Goal: Task Accomplishment & Management: Complete application form

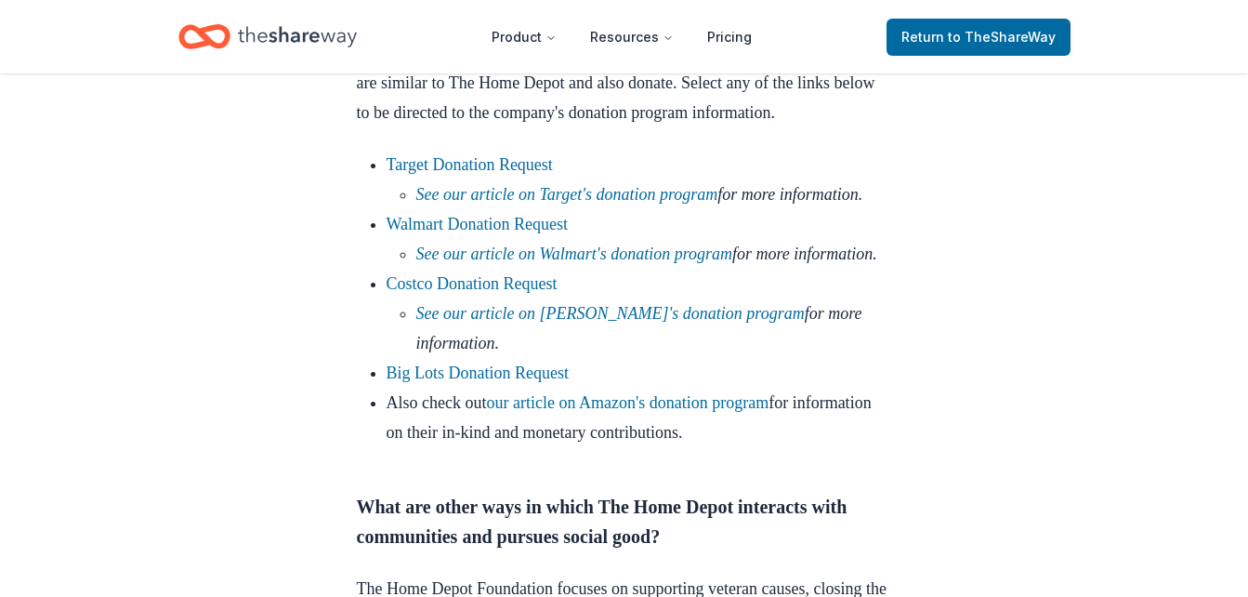
scroll to position [1251, 0]
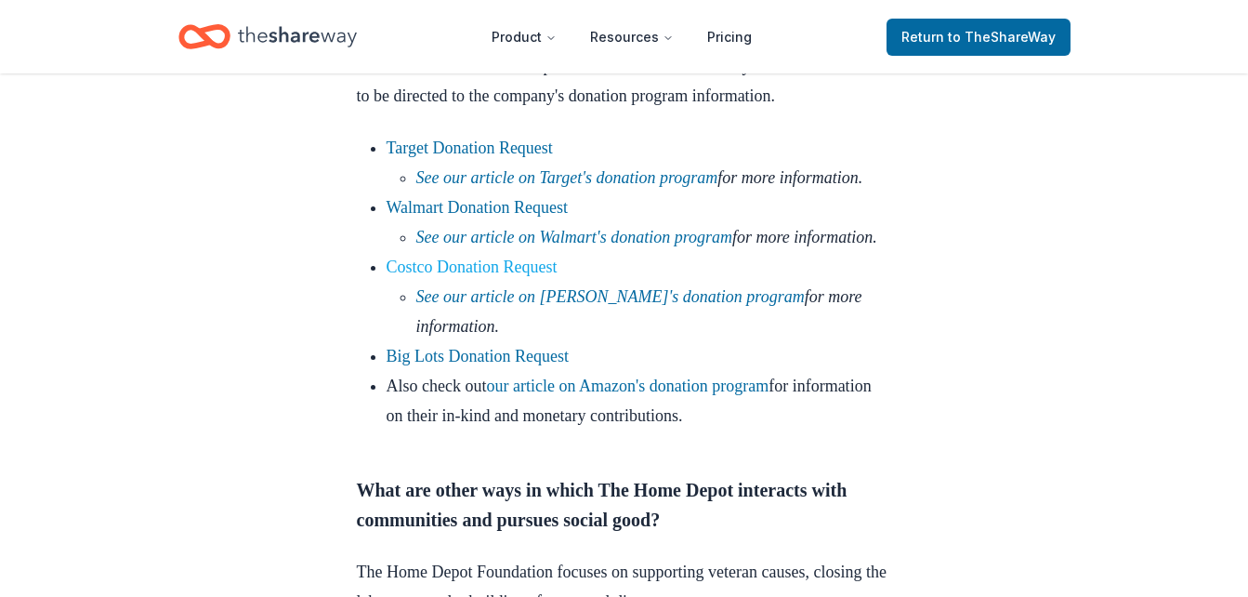
click at [481, 276] on link "Costco Donation Request" at bounding box center [472, 266] width 171 height 19
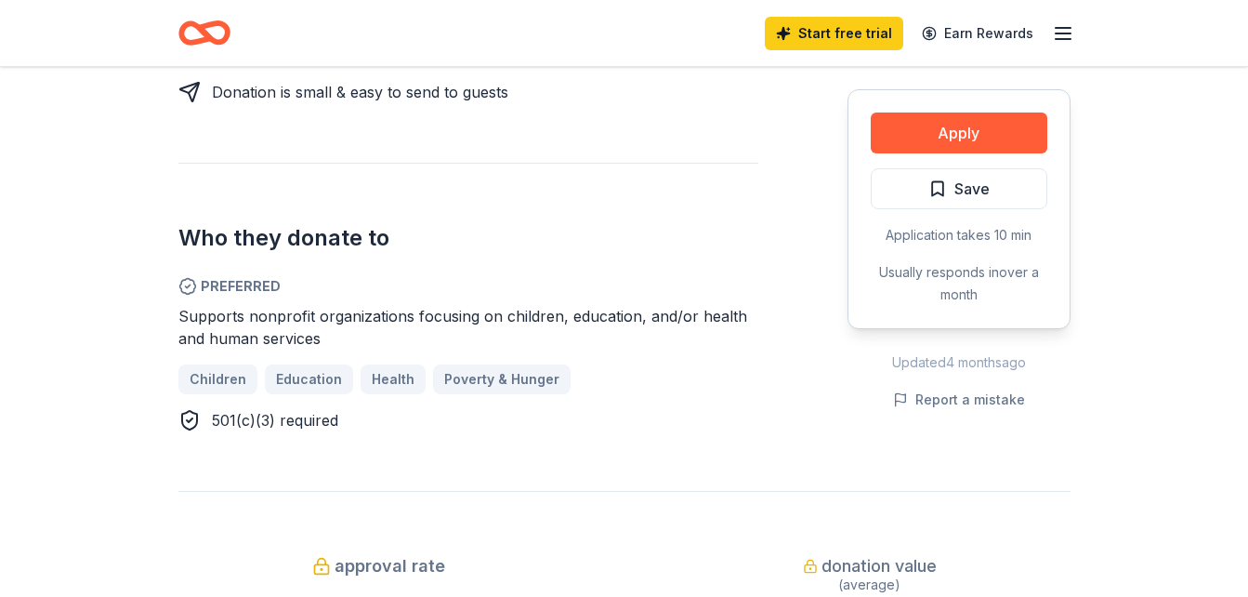
scroll to position [917, 0]
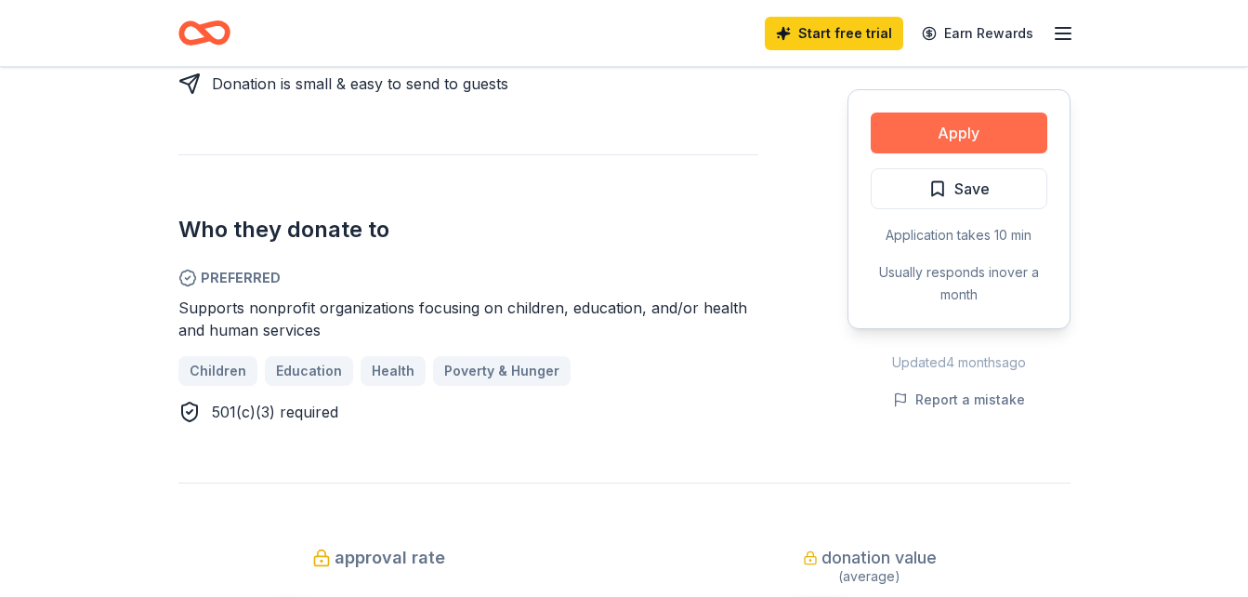
click at [964, 117] on button "Apply" at bounding box center [959, 132] width 177 height 41
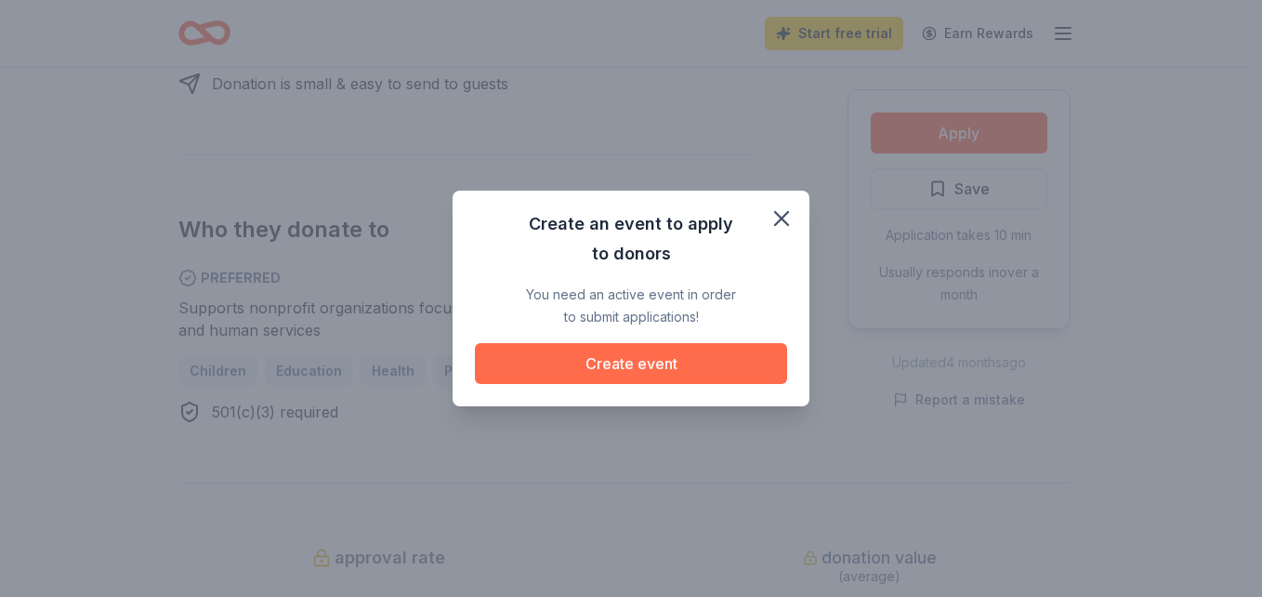
click at [645, 366] on button "Create event" at bounding box center [631, 363] width 312 height 41
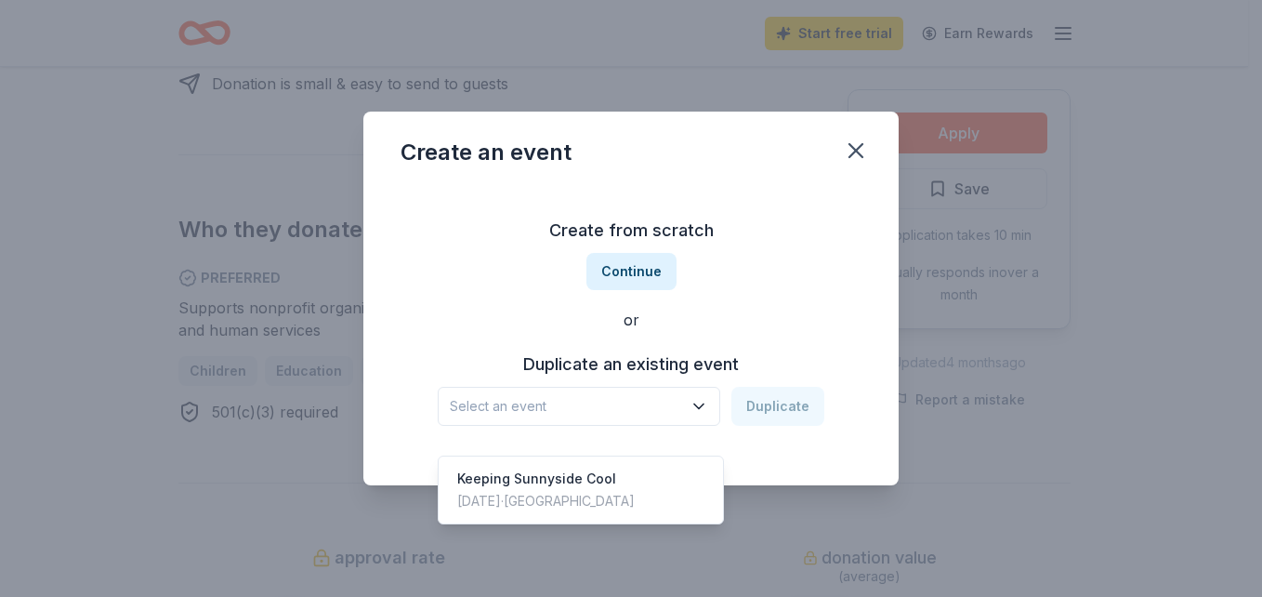
click at [704, 404] on icon "button" at bounding box center [698, 406] width 9 height 5
click at [801, 247] on div "Create from scratch Continue or Duplicate an existing event Select an event Dup…" at bounding box center [631, 321] width 461 height 270
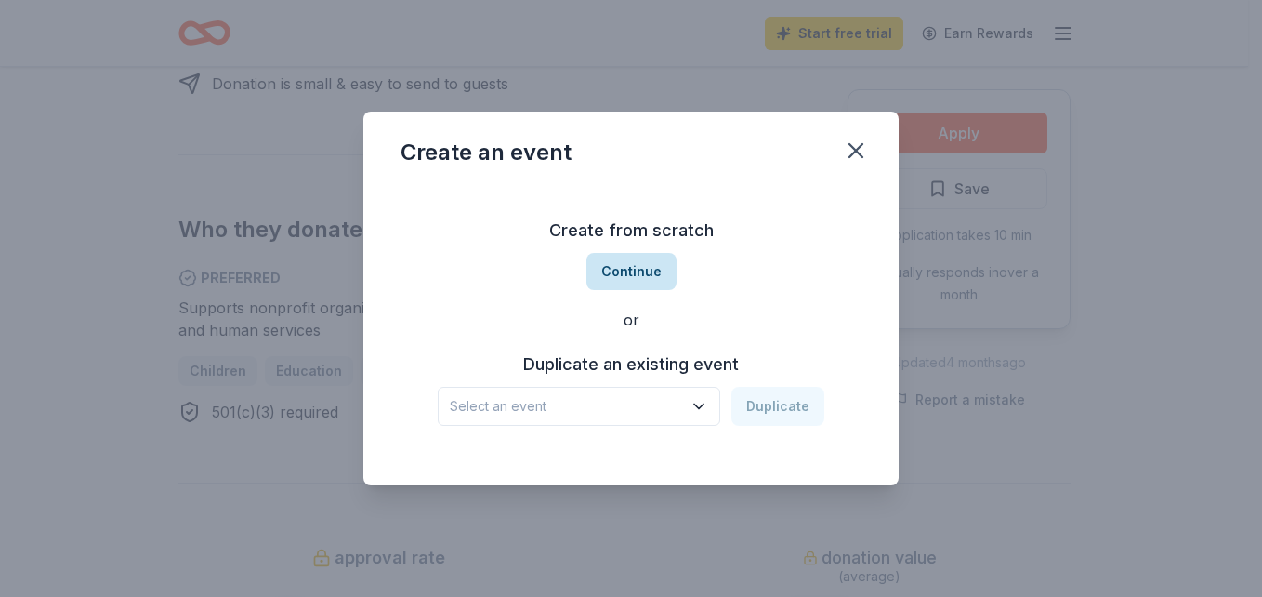
click at [629, 270] on button "Continue" at bounding box center [632, 271] width 90 height 37
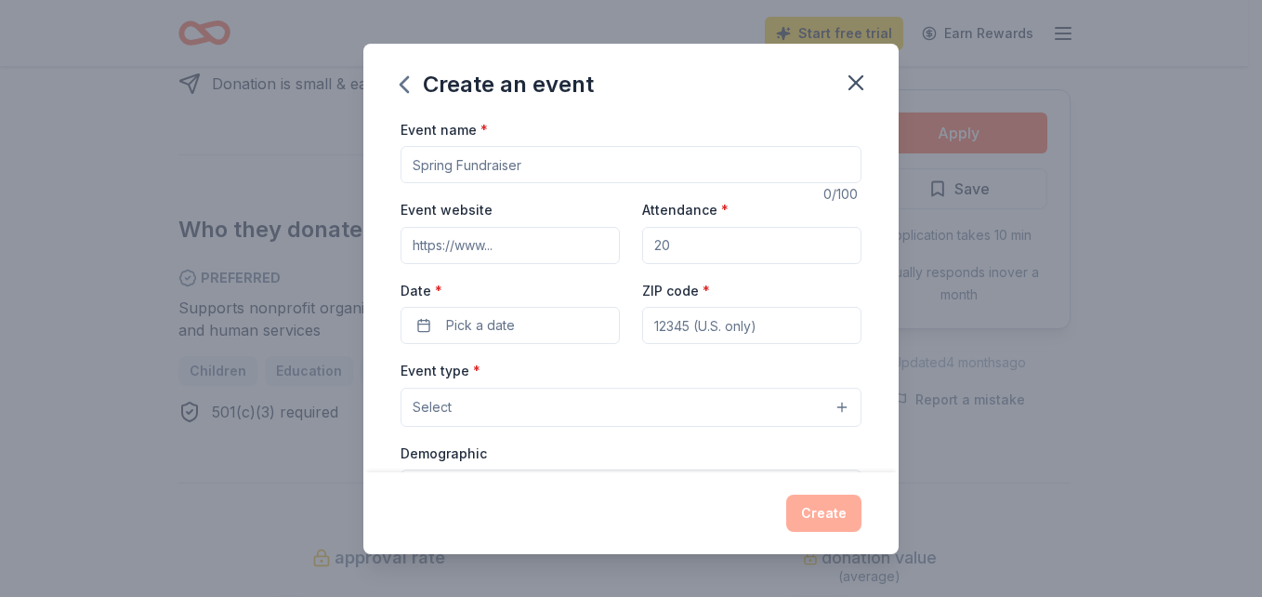
click at [524, 165] on input "Event name *" at bounding box center [631, 164] width 461 height 37
click at [508, 328] on span "Pick a date" at bounding box center [480, 325] width 69 height 22
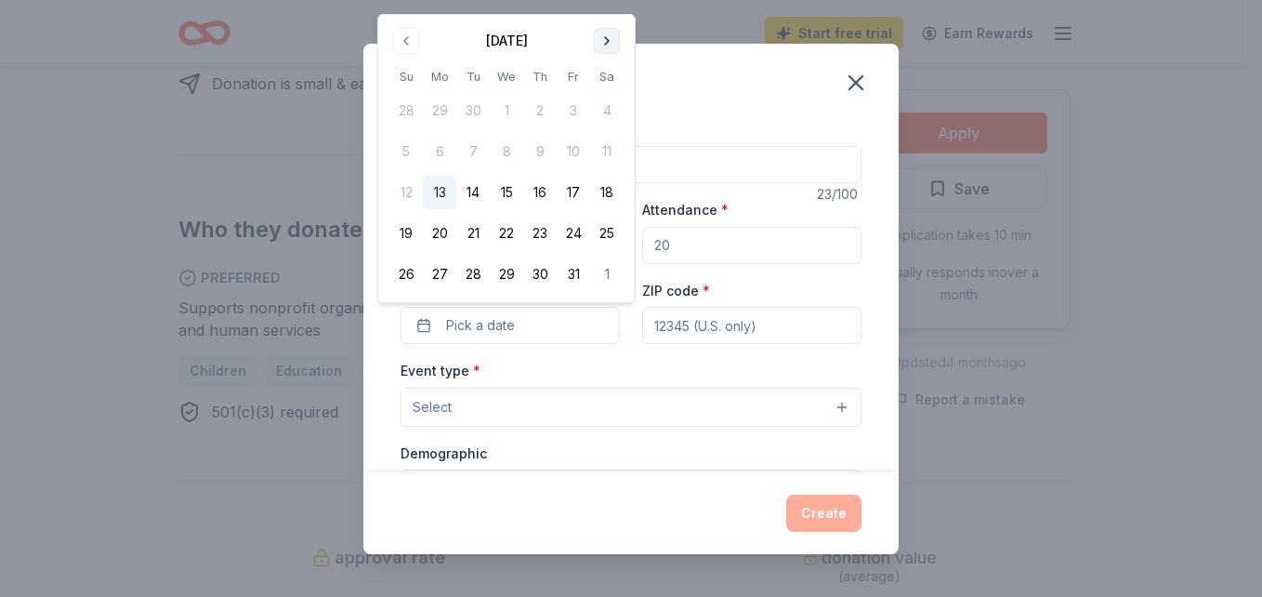
click at [609, 40] on button "Go to next month" at bounding box center [607, 41] width 26 height 26
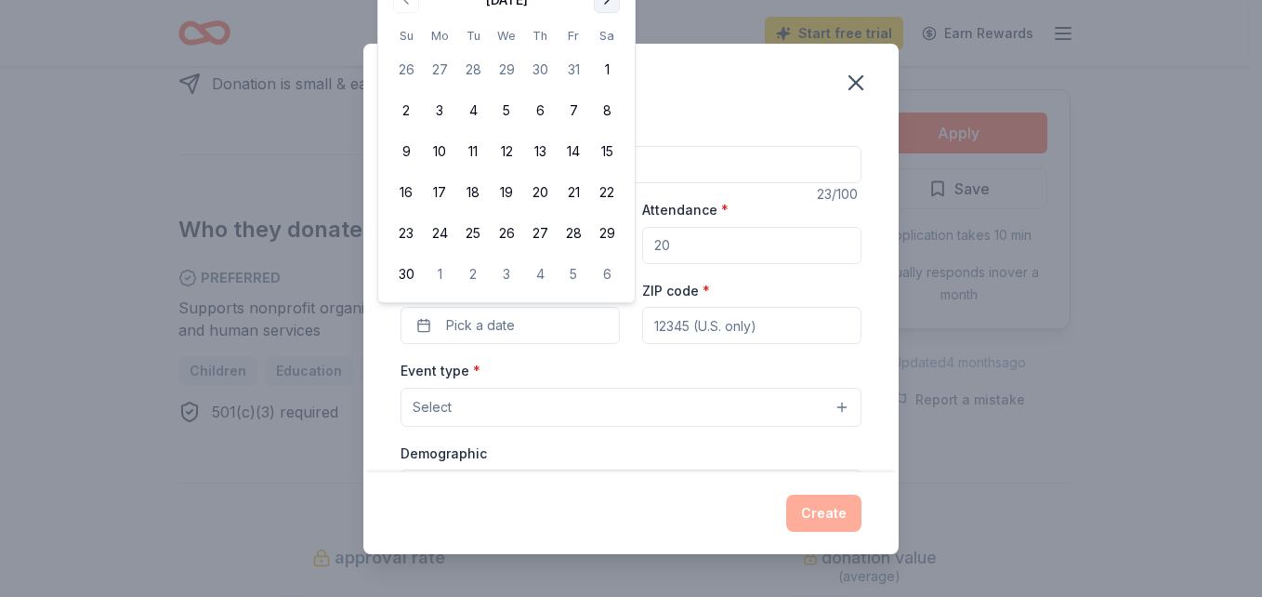
click at [609, 7] on button "Go to next month" at bounding box center [607, 0] width 26 height 26
click at [606, 40] on button "Go to next month" at bounding box center [607, 41] width 26 height 26
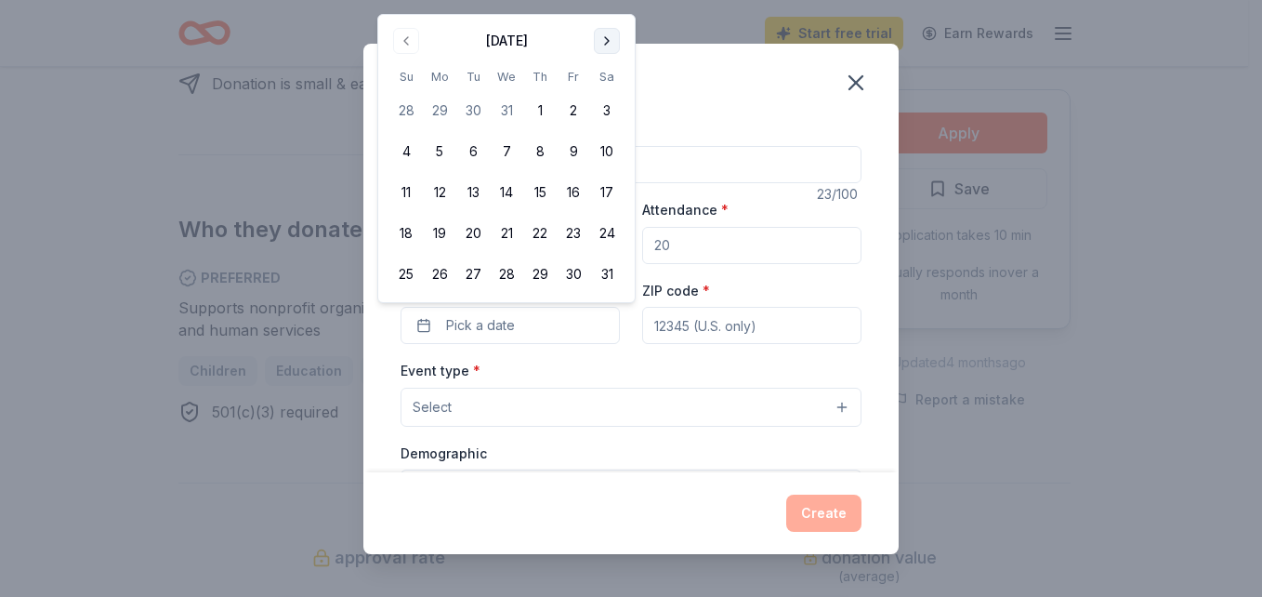
click at [606, 40] on button "Go to next month" at bounding box center [607, 41] width 26 height 26
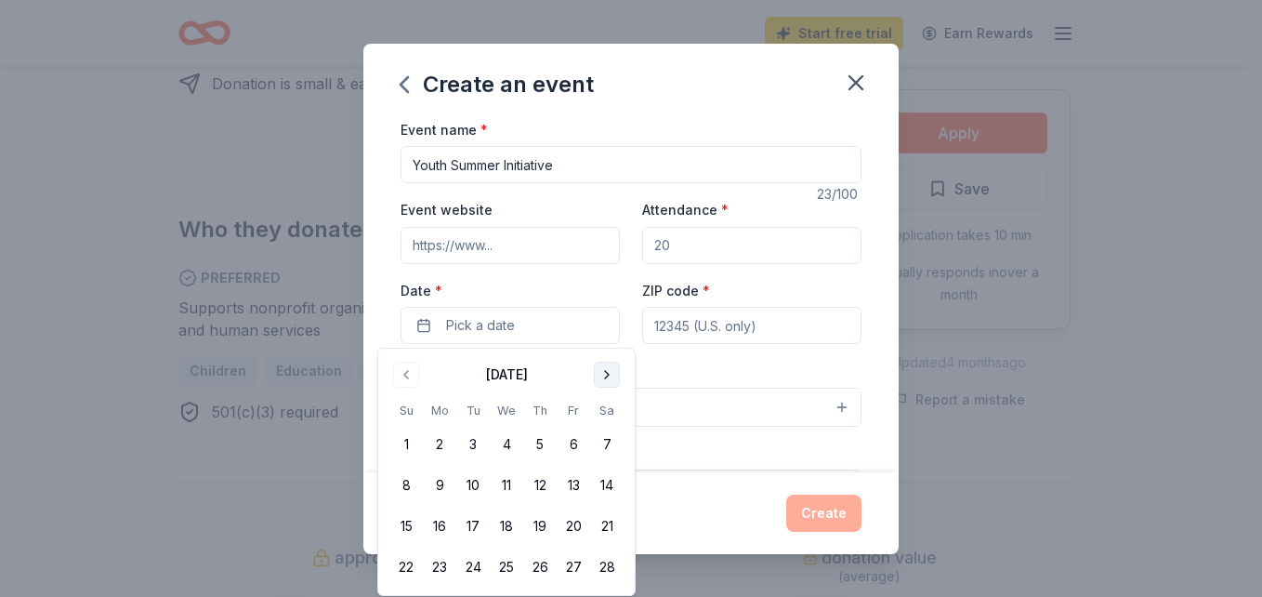
click at [609, 374] on button "Go to next month" at bounding box center [607, 375] width 26 height 26
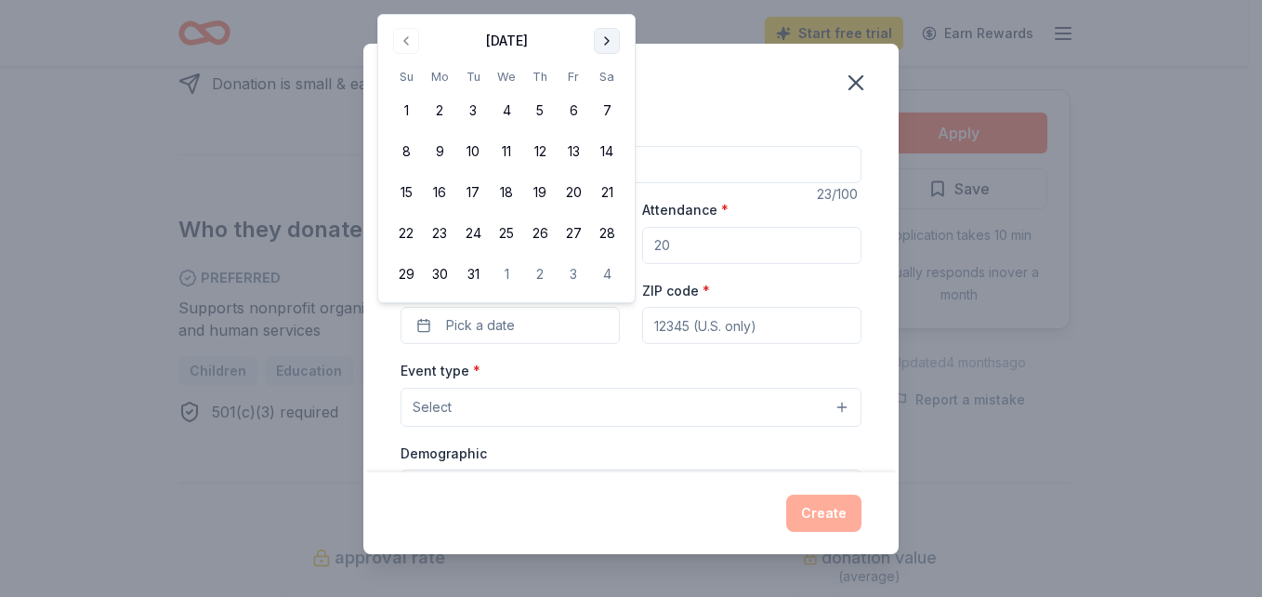
click at [601, 43] on button "Go to next month" at bounding box center [607, 41] width 26 height 26
click at [610, 7] on button "Go to next month" at bounding box center [607, 0] width 26 height 26
click at [600, 44] on button "Go to next month" at bounding box center [607, 41] width 26 height 26
click at [1212, 193] on div "Create an event Event name * Youth Summer Initiative 23 /100 Event website Atte…" at bounding box center [631, 298] width 1262 height 597
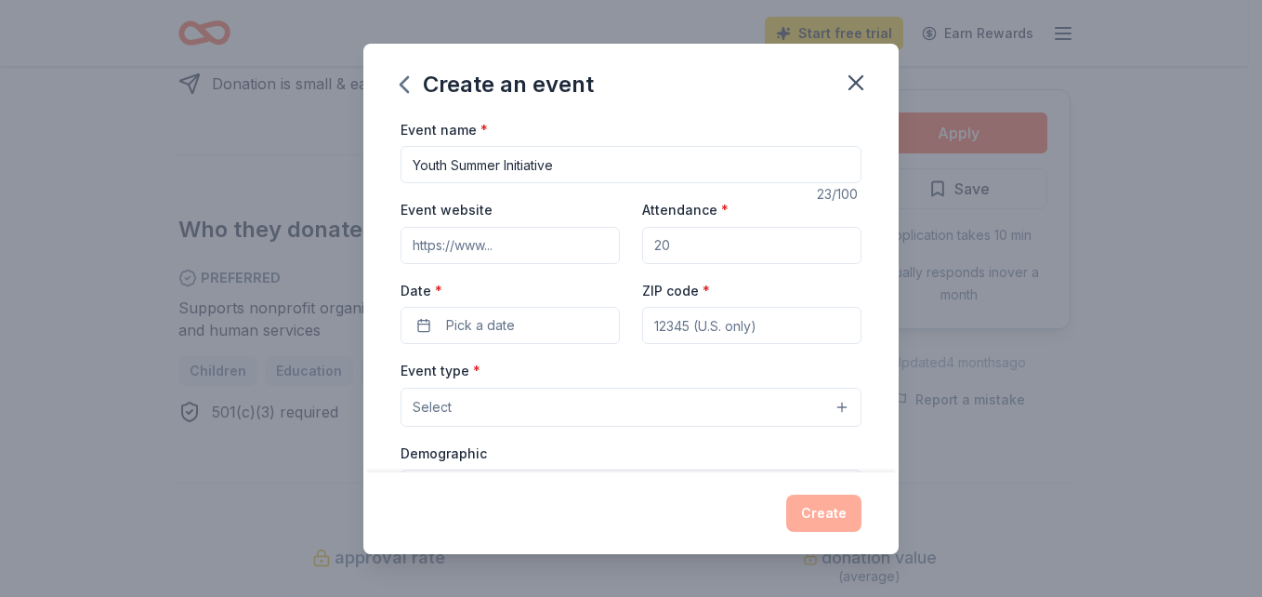
click at [559, 163] on input "Youth Summer Initiative" at bounding box center [631, 164] width 461 height 37
click at [578, 165] on input "Youth Summer Initiative" at bounding box center [631, 164] width 461 height 37
type input "Y"
click at [850, 80] on icon "button" at bounding box center [856, 83] width 26 height 26
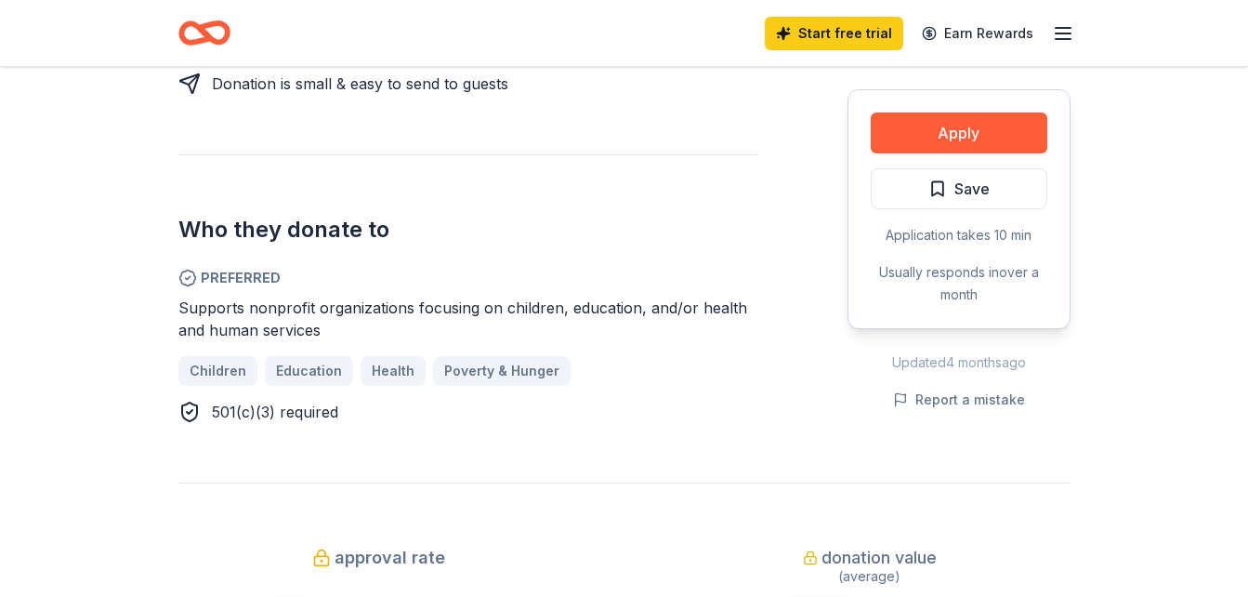
click at [224, 356] on div "Children Education Health Poverty & Hunger" at bounding box center [468, 371] width 580 height 30
click at [310, 356] on div "Children Education Health Poverty & Hunger" at bounding box center [468, 371] width 580 height 30
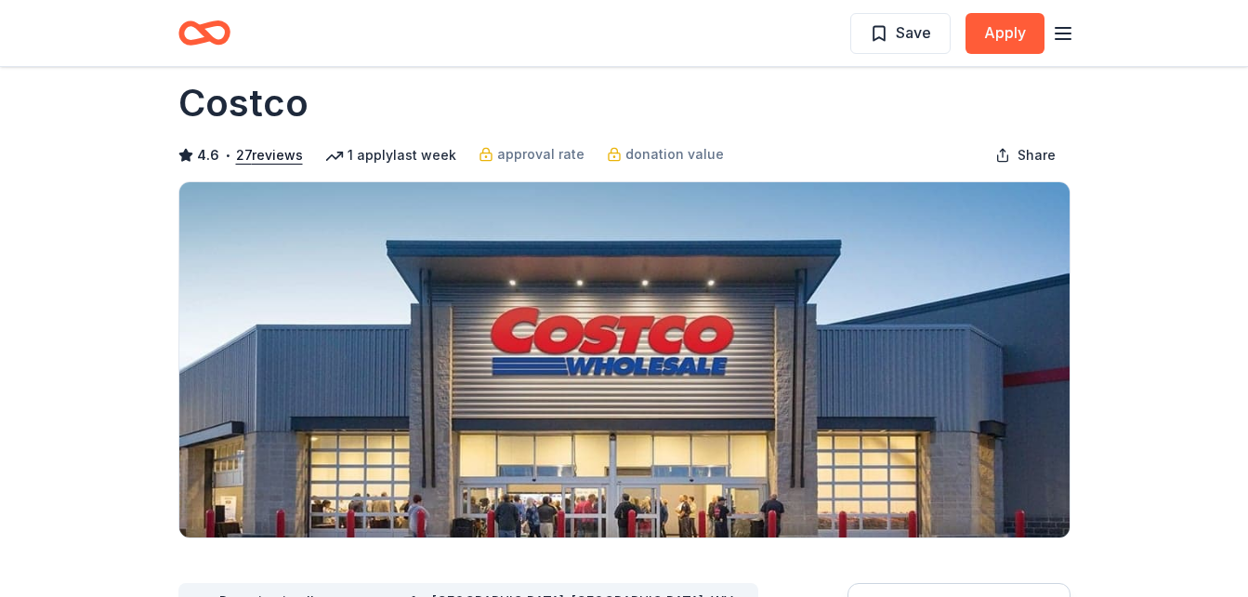
scroll to position [0, 0]
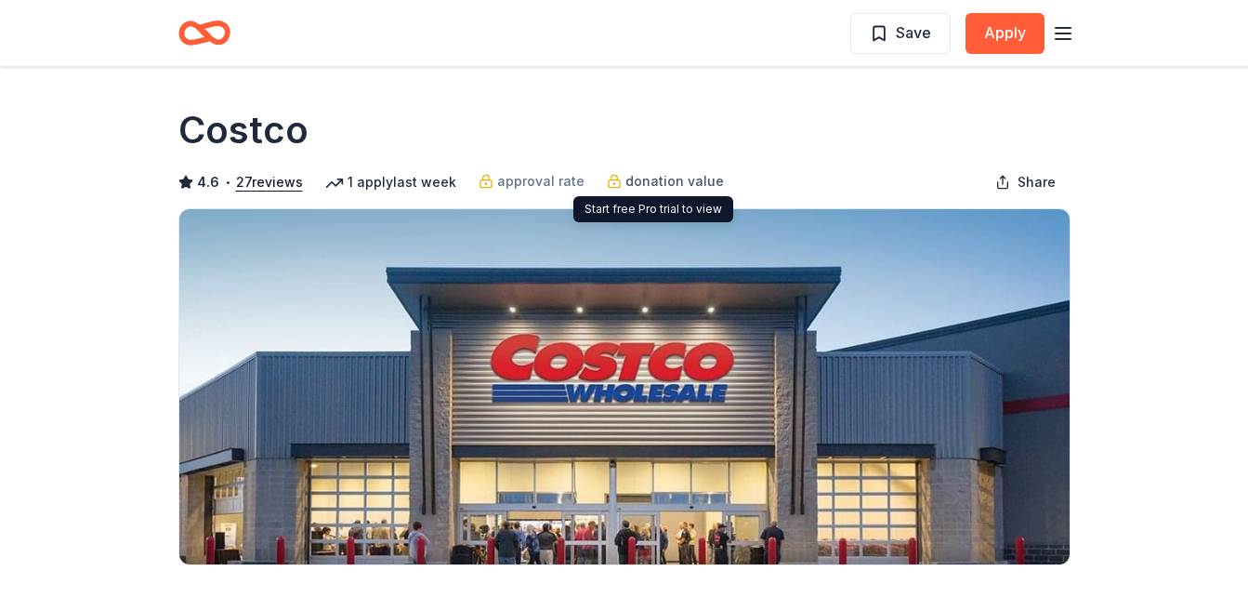
click at [647, 178] on span "donation value" at bounding box center [675, 181] width 99 height 22
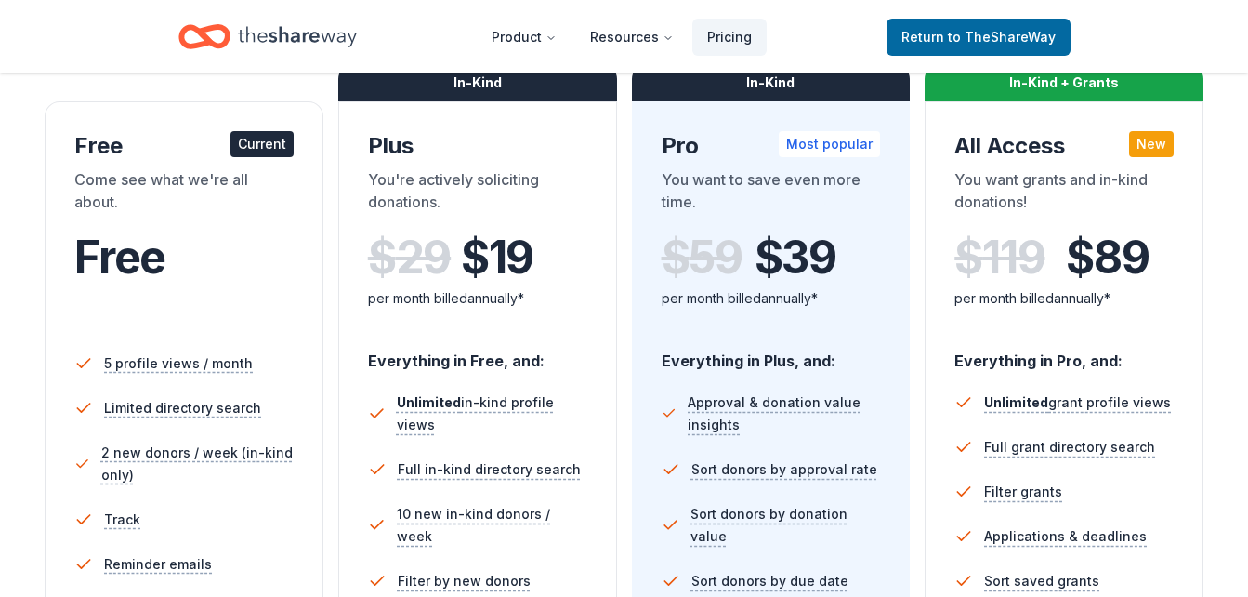
scroll to position [335, 0]
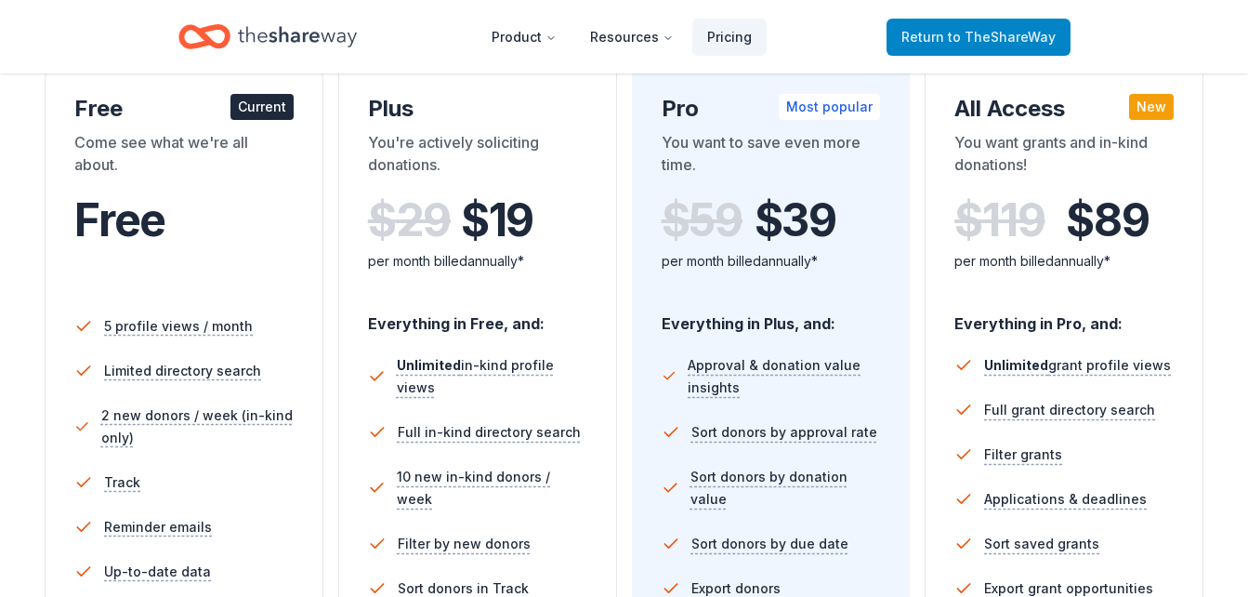
click at [1016, 33] on span "to TheShareWay" at bounding box center [1002, 37] width 108 height 16
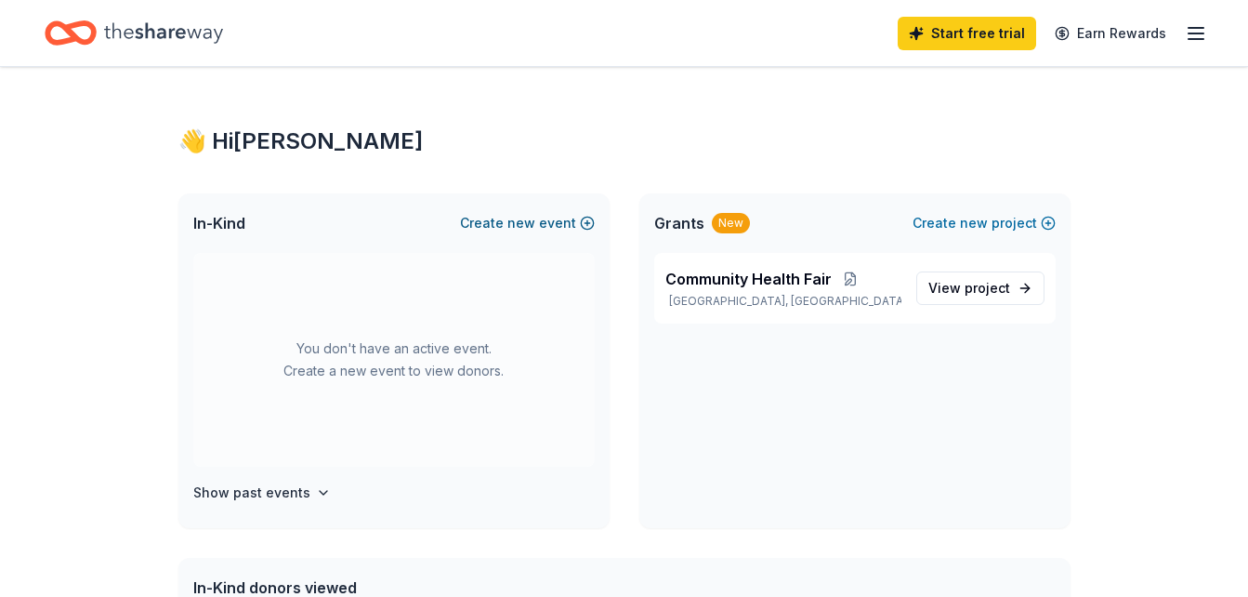
click at [560, 222] on button "Create new event" at bounding box center [527, 223] width 135 height 22
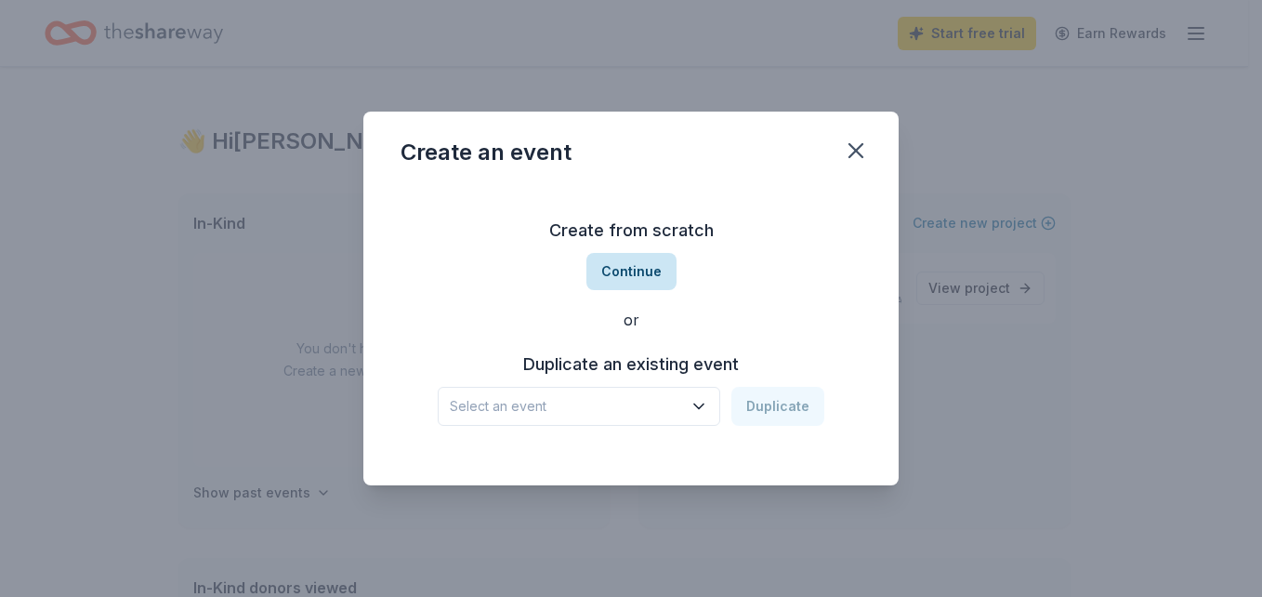
click at [618, 272] on button "Continue" at bounding box center [632, 271] width 90 height 37
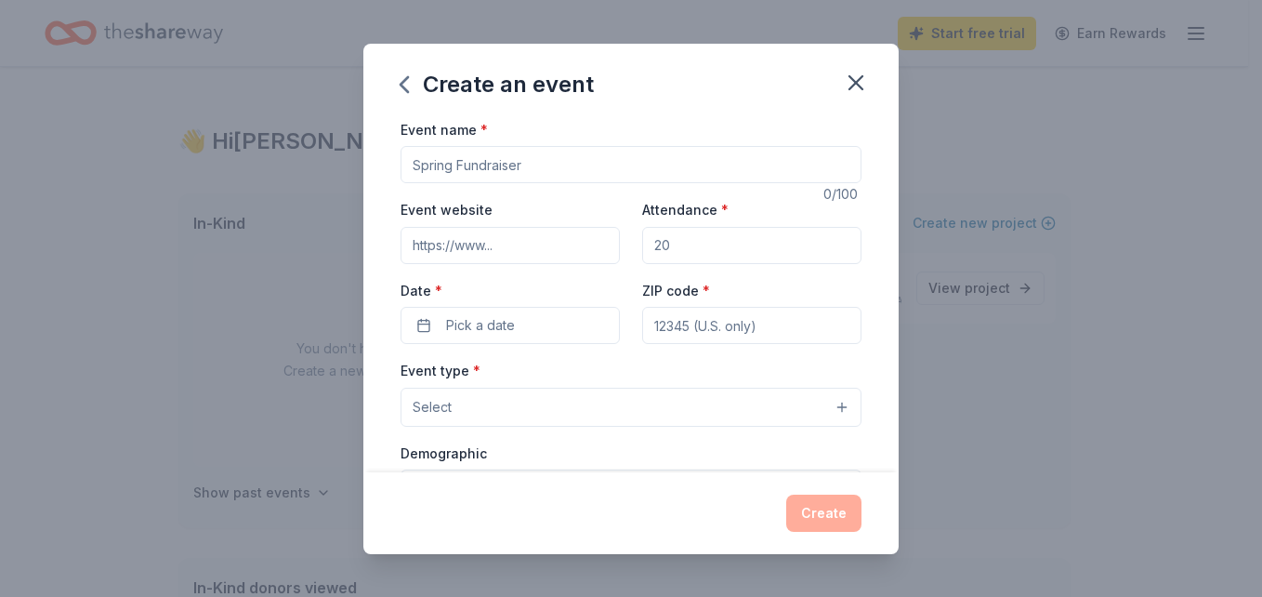
click at [558, 159] on input "Event name *" at bounding box center [631, 164] width 461 height 37
type input "Youth Community Holiday Drive"
click at [534, 320] on button "Pick a date" at bounding box center [510, 325] width 219 height 37
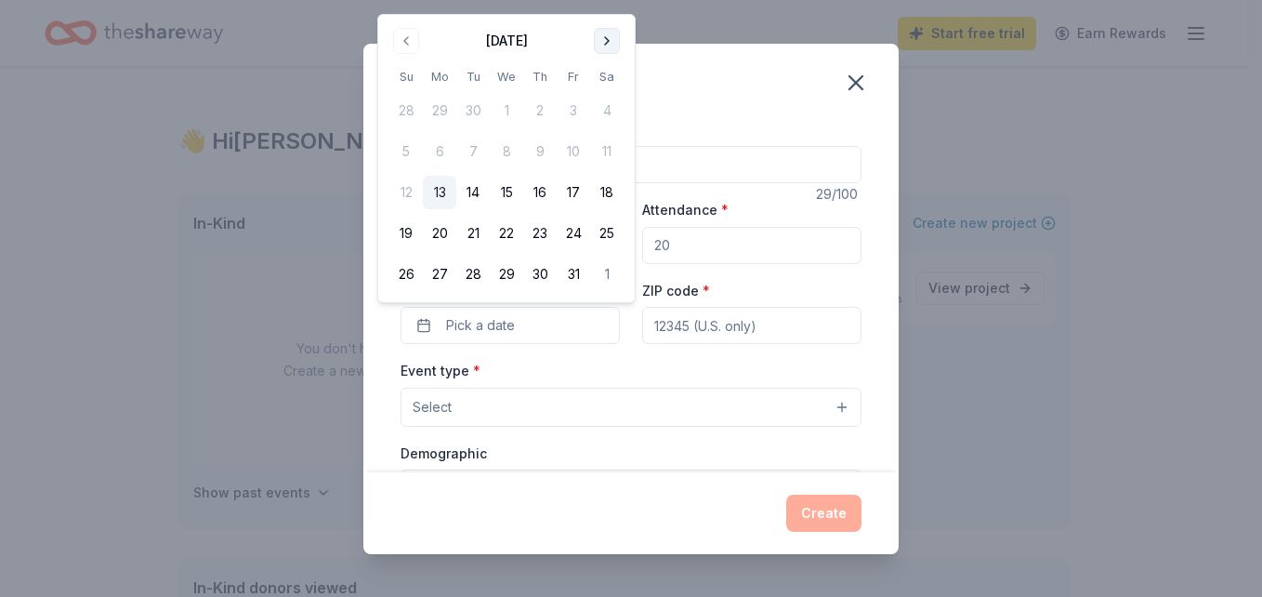
click at [608, 34] on button "Go to next month" at bounding box center [607, 41] width 26 height 26
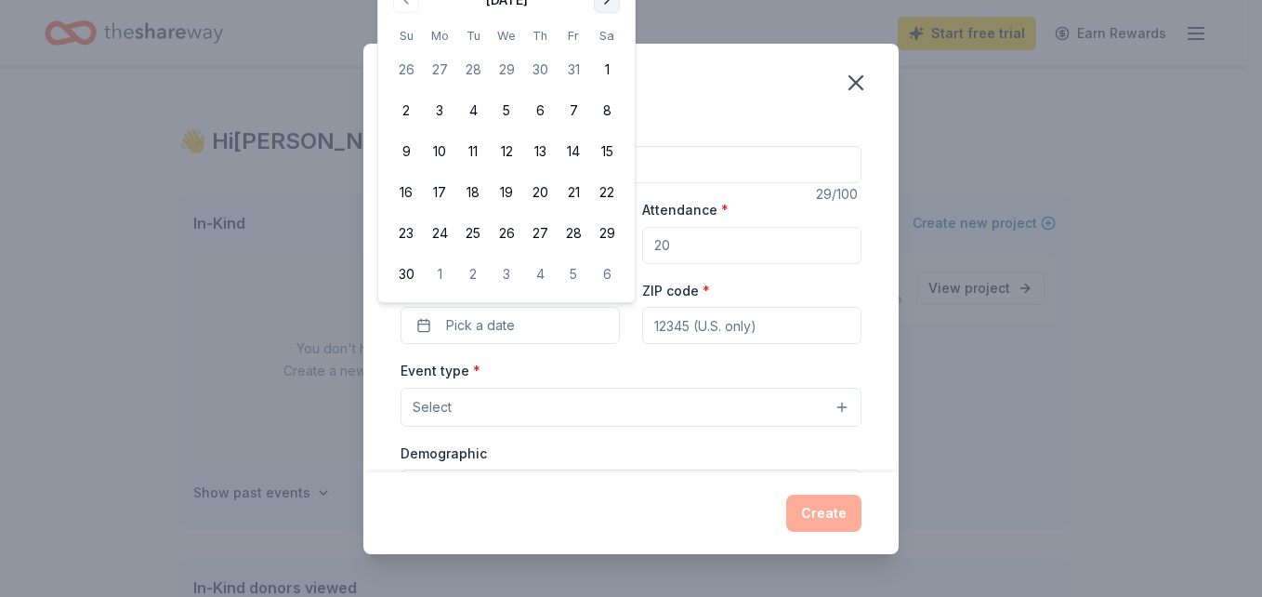
click at [606, 7] on button "Go to next month" at bounding box center [607, 0] width 26 height 26
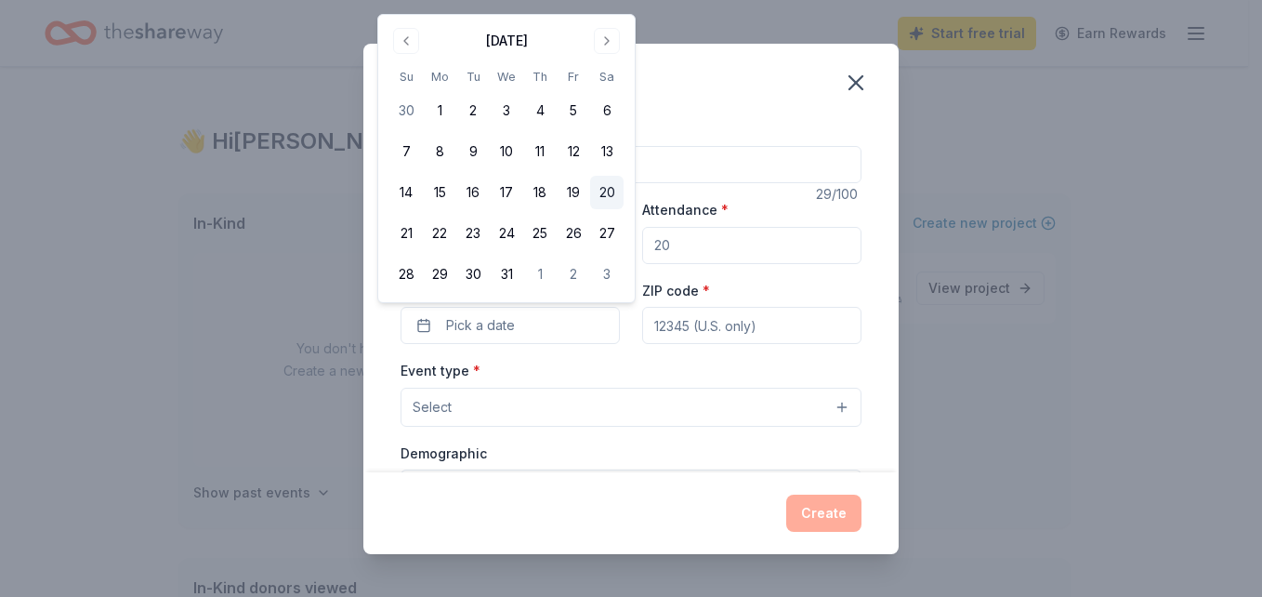
click at [603, 182] on button "20" at bounding box center [606, 192] width 33 height 33
click at [802, 283] on div "ZIP code *" at bounding box center [751, 312] width 219 height 66
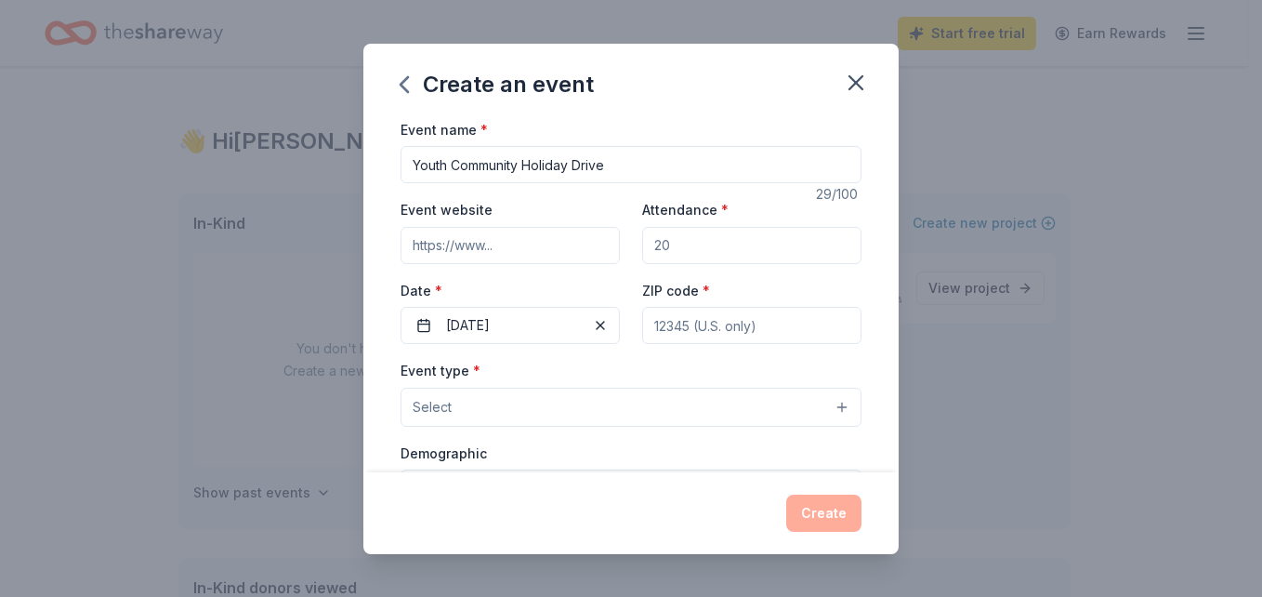
click at [648, 323] on input "ZIP code *" at bounding box center [751, 325] width 219 height 37
type input "77033"
click at [477, 399] on button "Select" at bounding box center [631, 407] width 461 height 39
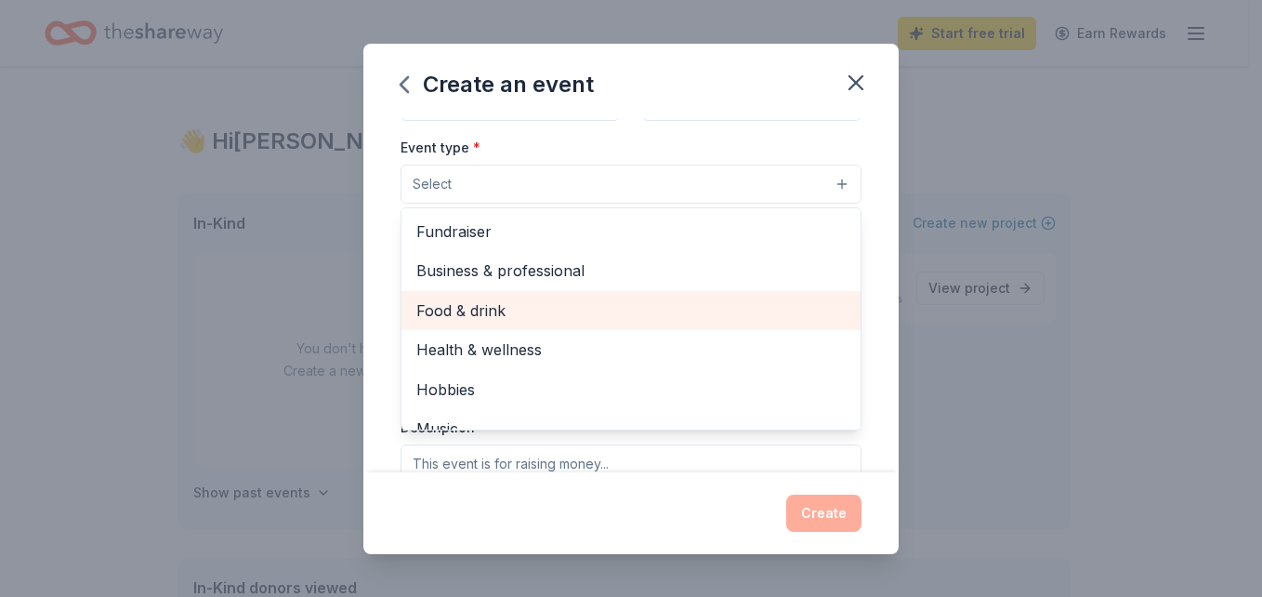
click at [485, 308] on span "Food & drink" at bounding box center [630, 310] width 429 height 24
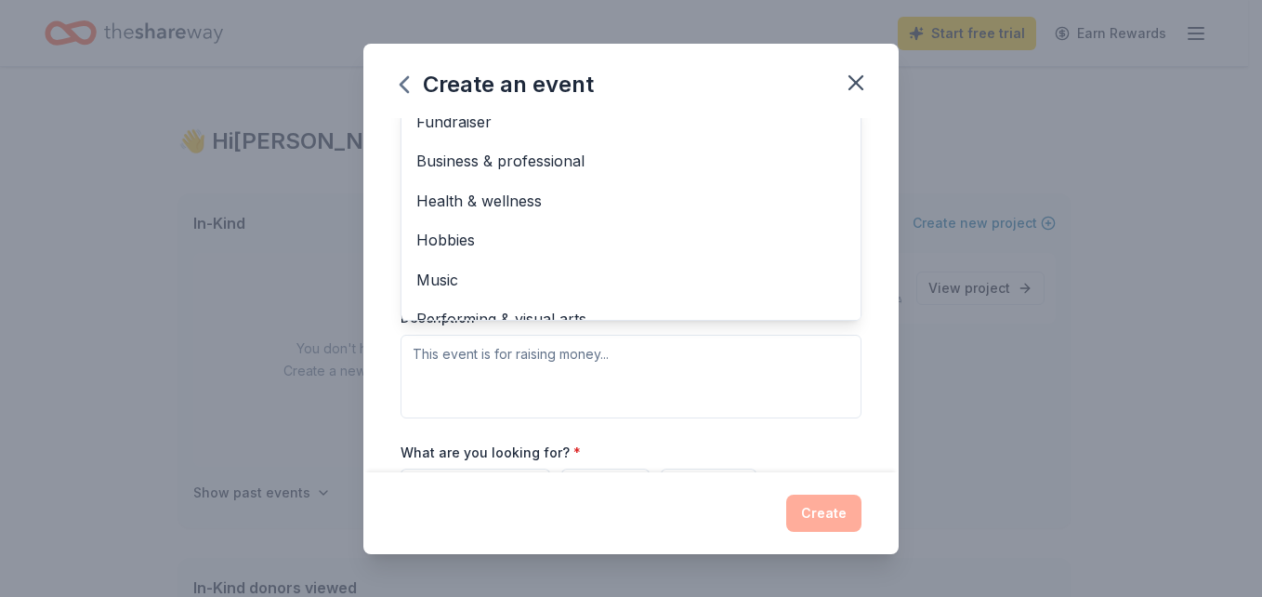
scroll to position [372, 0]
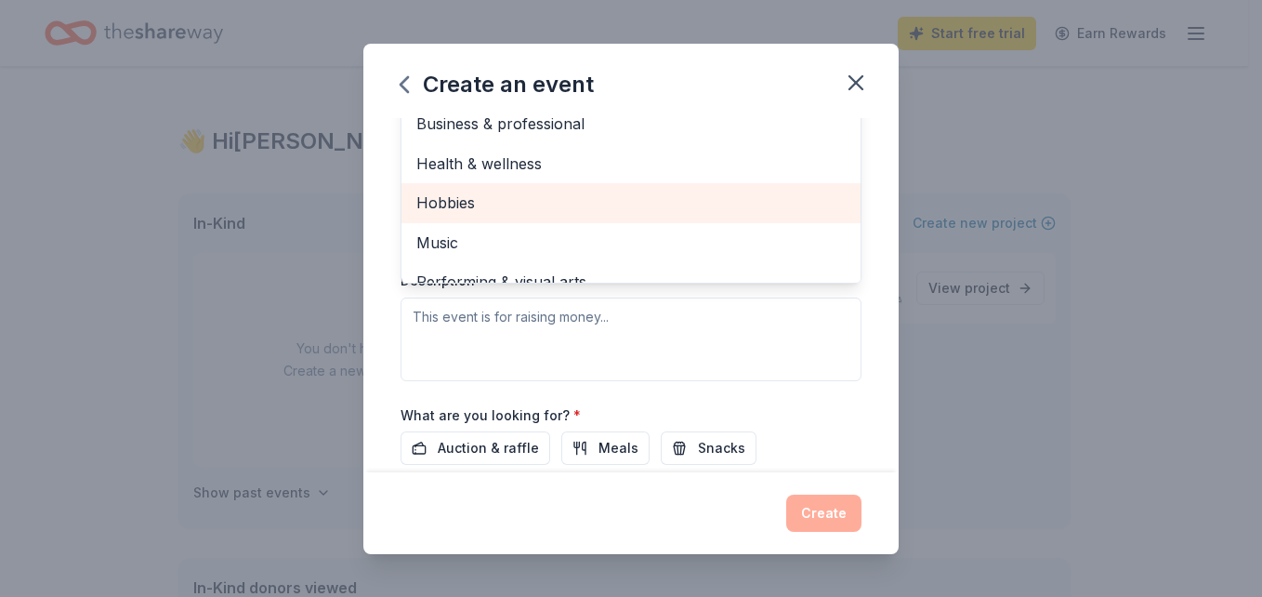
click at [676, 203] on span "Hobbies" at bounding box center [630, 203] width 429 height 24
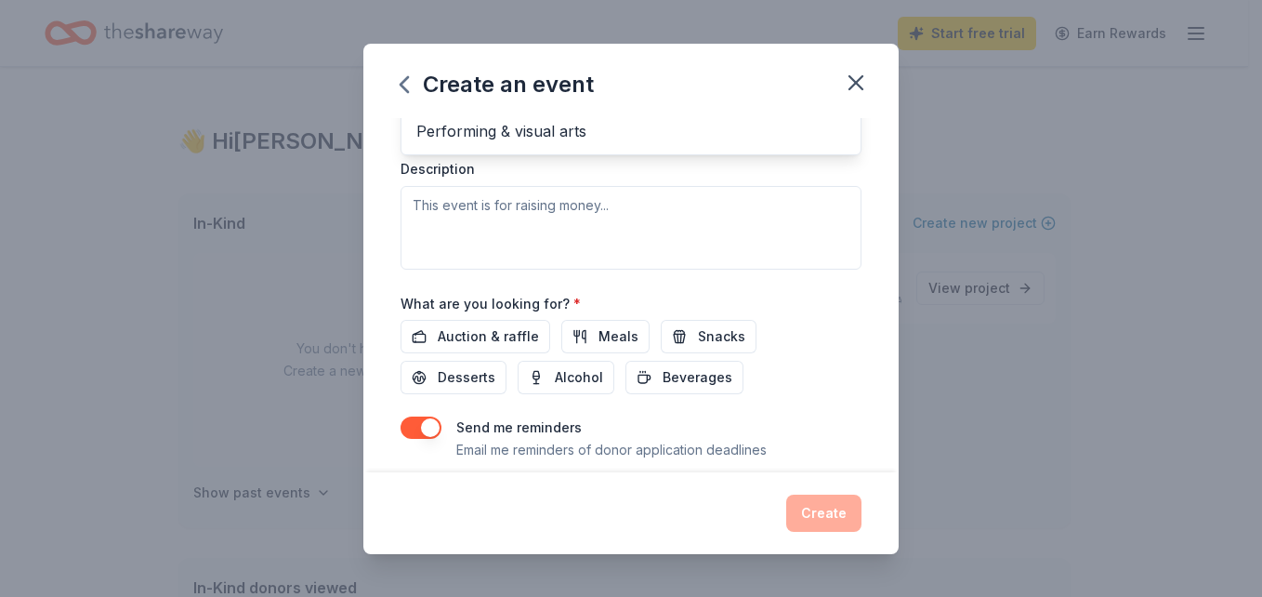
scroll to position [521, 0]
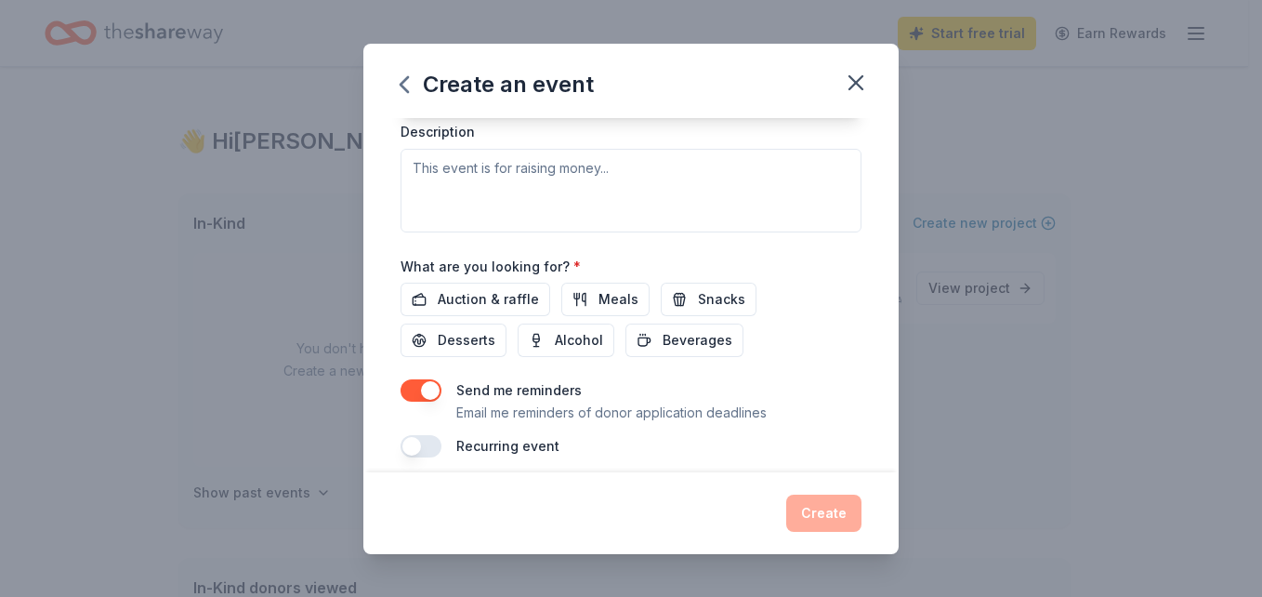
click at [711, 260] on div "Event name * Youth Community Holiday Drive 29 /100 Event website Attendance * D…" at bounding box center [631, 28] width 461 height 861
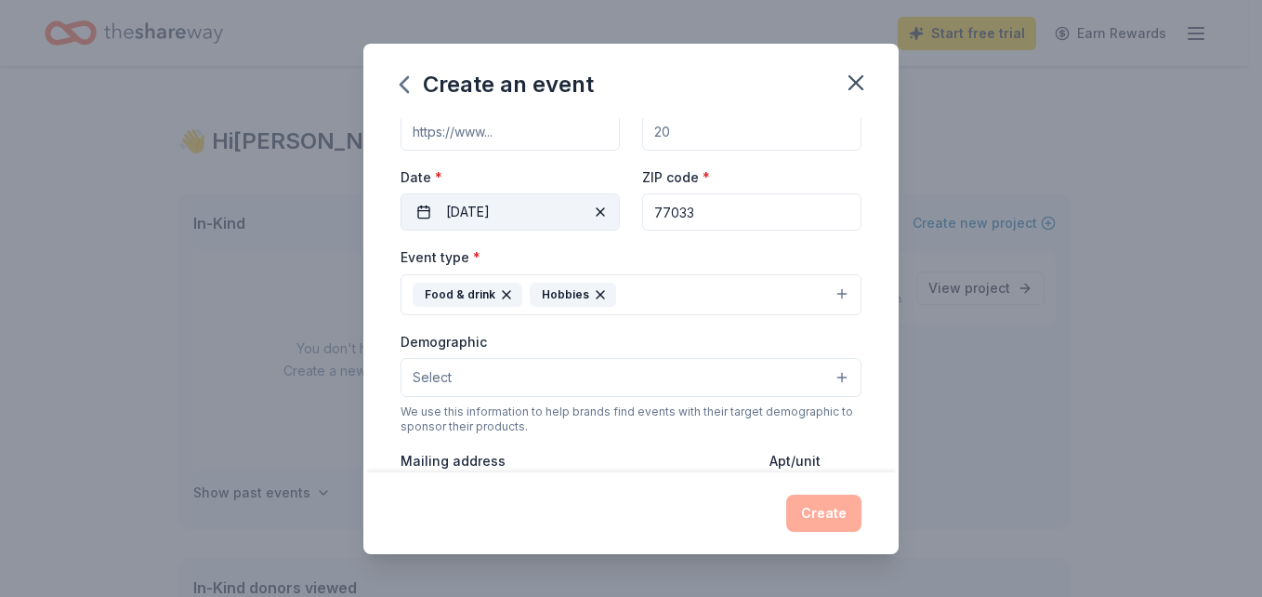
click at [610, 231] on button "12/20/2025" at bounding box center [510, 211] width 219 height 37
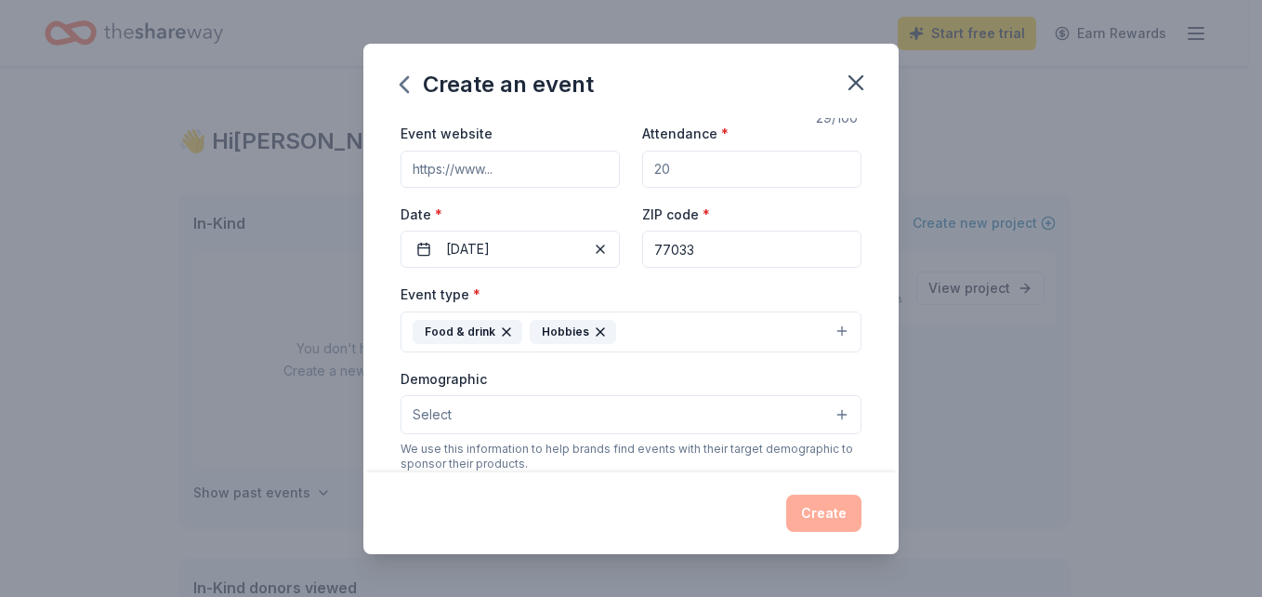
scroll to position [0, 0]
